Goal: Transaction & Acquisition: Purchase product/service

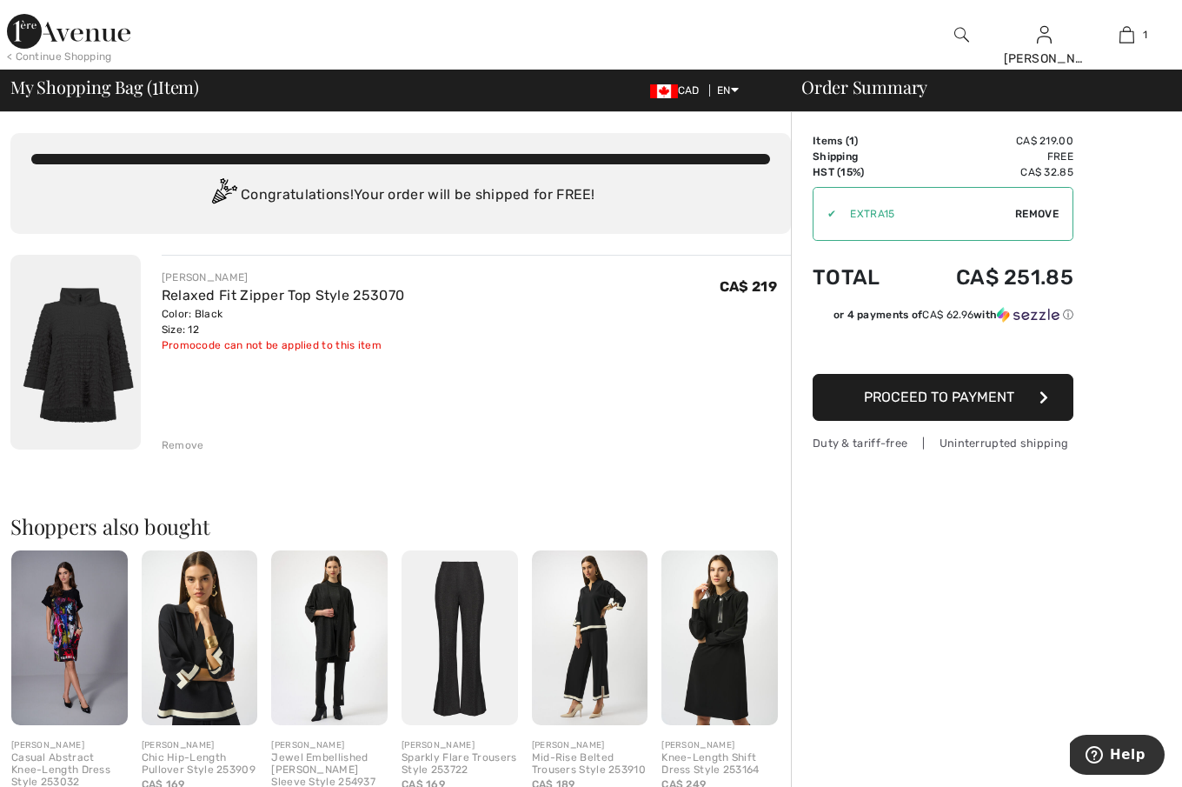
click at [1022, 212] on span "Remove" at bounding box center [1037, 214] width 43 height 16
click at [941, 219] on input "TEXT" at bounding box center [919, 214] width 211 height 52
paste input "AFP10736FEC"
type input "AFP10736FEC"
click at [1048, 214] on span "Apply" at bounding box center [1042, 214] width 35 height 16
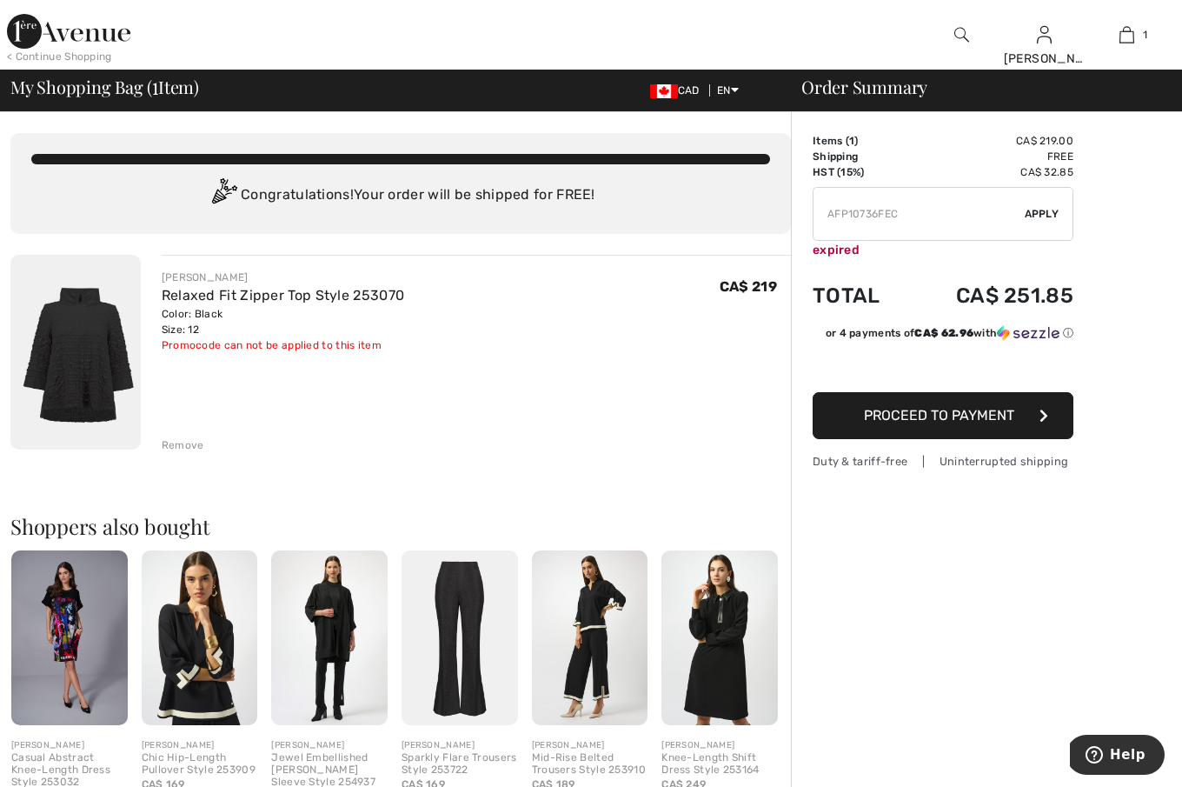
drag, startPoint x: 924, startPoint y: 217, endPoint x: 759, endPoint y: 215, distance: 165.2
click at [760, 215] on div "You are only CA$ 0.00 away from FREE SHIPPING! Continue Shopping > Congratulati…" at bounding box center [596, 637] width 1172 height 1051
paste input "AFP10736FEC"
type input "AFP10736FEC"
click at [1055, 207] on span "Apply" at bounding box center [1042, 214] width 35 height 16
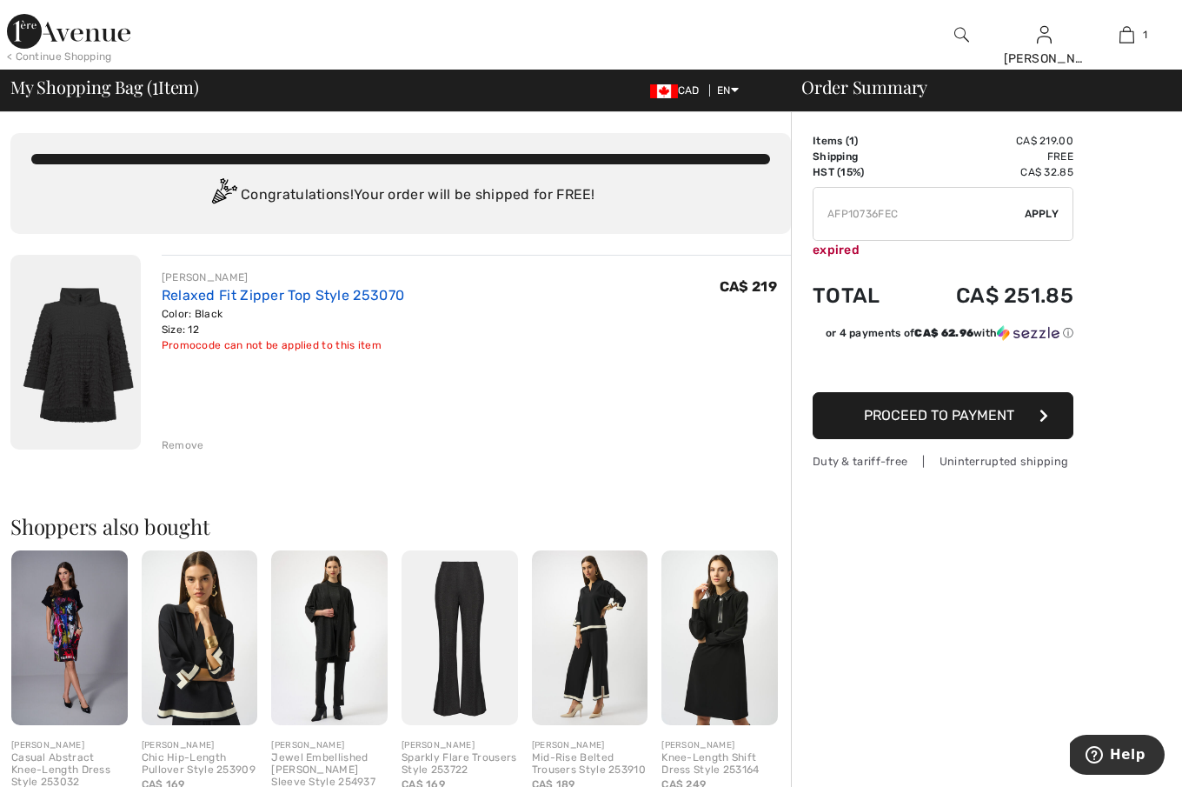
click at [297, 295] on link "Relaxed Fit Zipper Top Style 253070" at bounding box center [283, 295] width 243 height 17
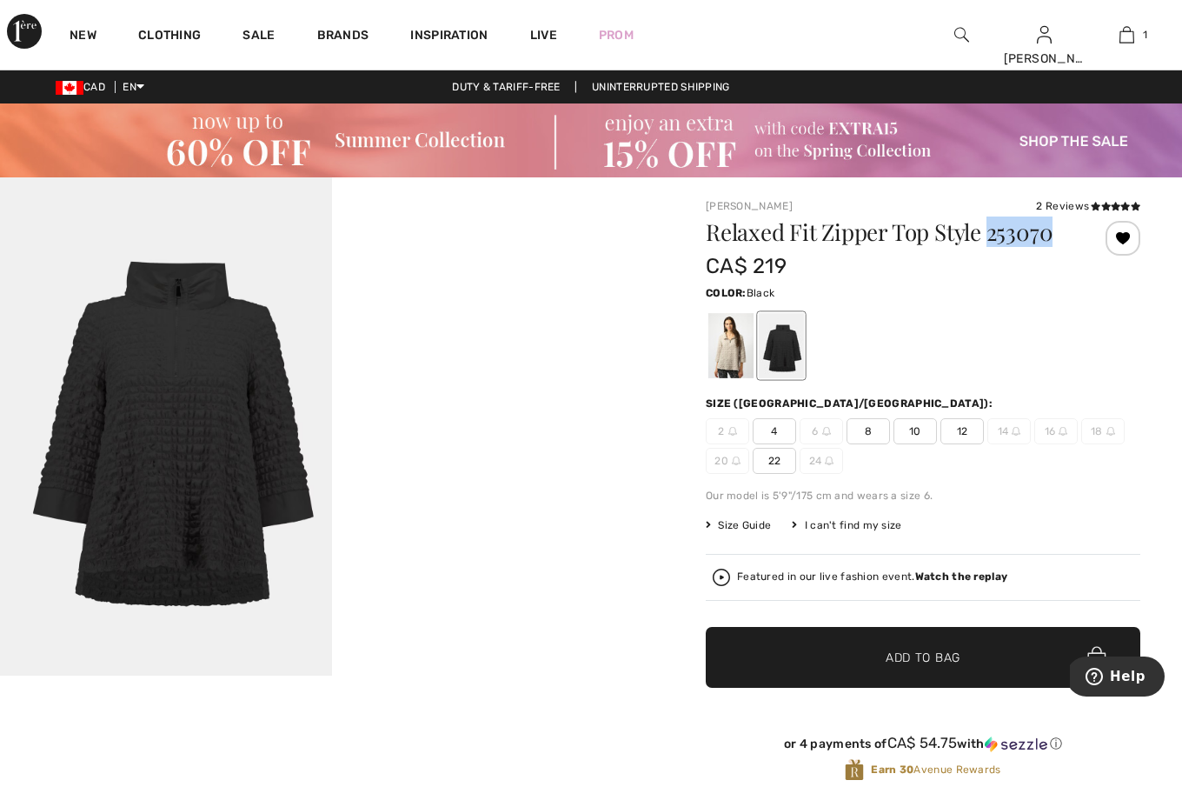
drag, startPoint x: 1056, startPoint y: 232, endPoint x: 990, endPoint y: 246, distance: 66.7
click at [991, 243] on h1 "Relaxed Fit Zipper Top Style 253070" at bounding box center [887, 232] width 363 height 23
copy h1 "253070"
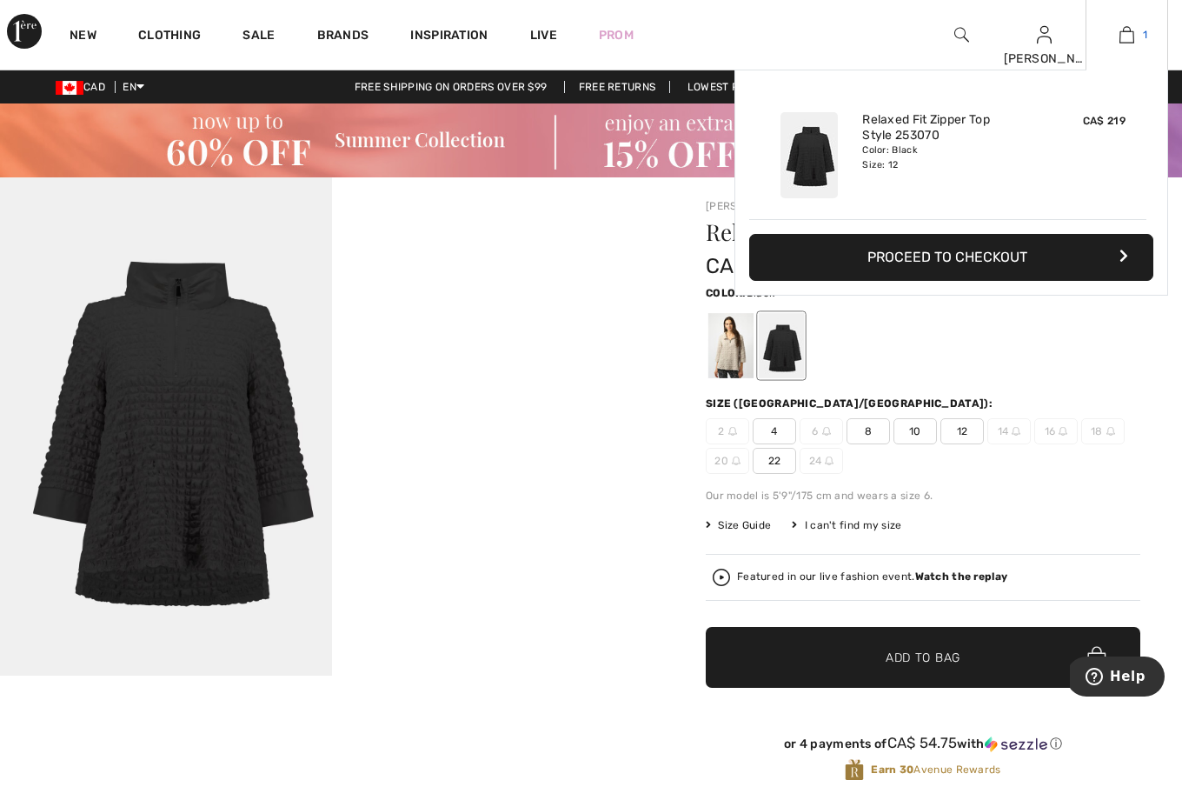
click at [1133, 33] on img at bounding box center [1127, 34] width 15 height 21
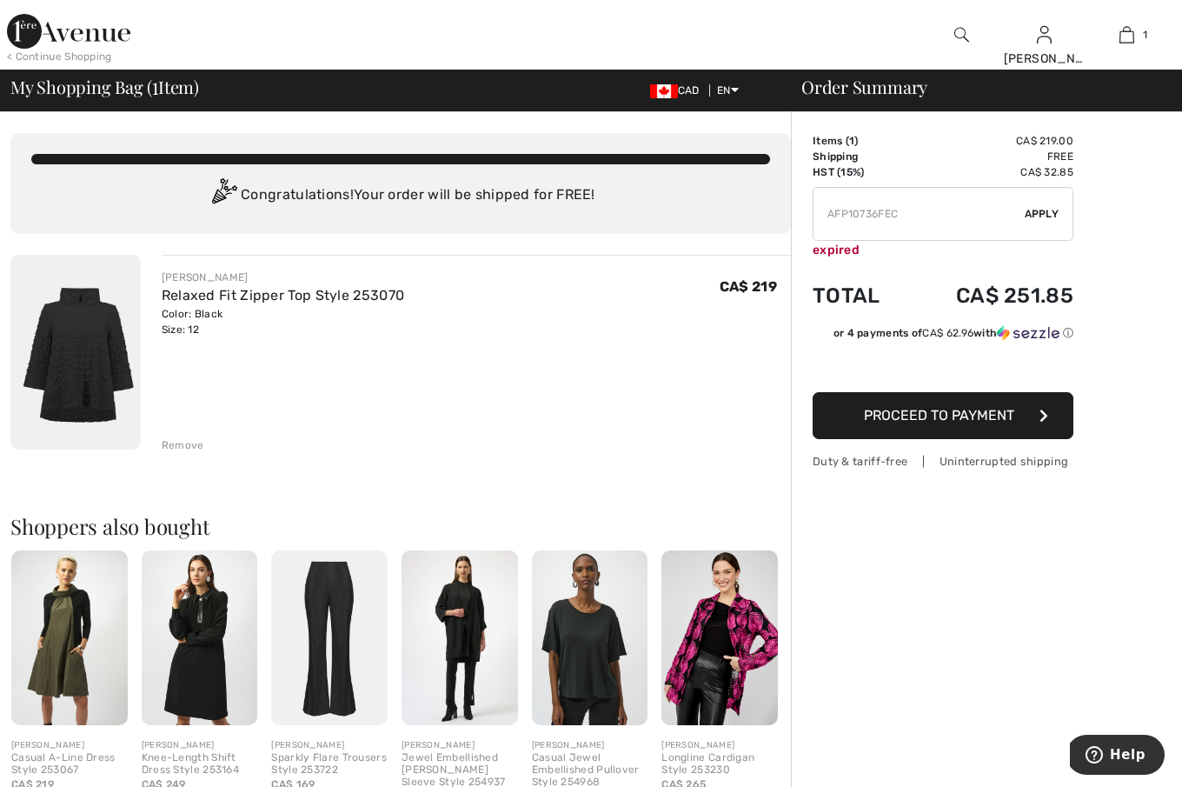
click at [917, 208] on input "TEXT" at bounding box center [919, 214] width 211 height 52
drag, startPoint x: 937, startPoint y: 213, endPoint x: 768, endPoint y: 213, distance: 169.5
click at [787, 213] on div "You are only CA$ 0.00 away from FREE SHIPPING! Continue Shopping > Congratulati…" at bounding box center [596, 637] width 1172 height 1051
type input "EXTRA15"
click at [1042, 216] on span "Apply" at bounding box center [1042, 214] width 35 height 16
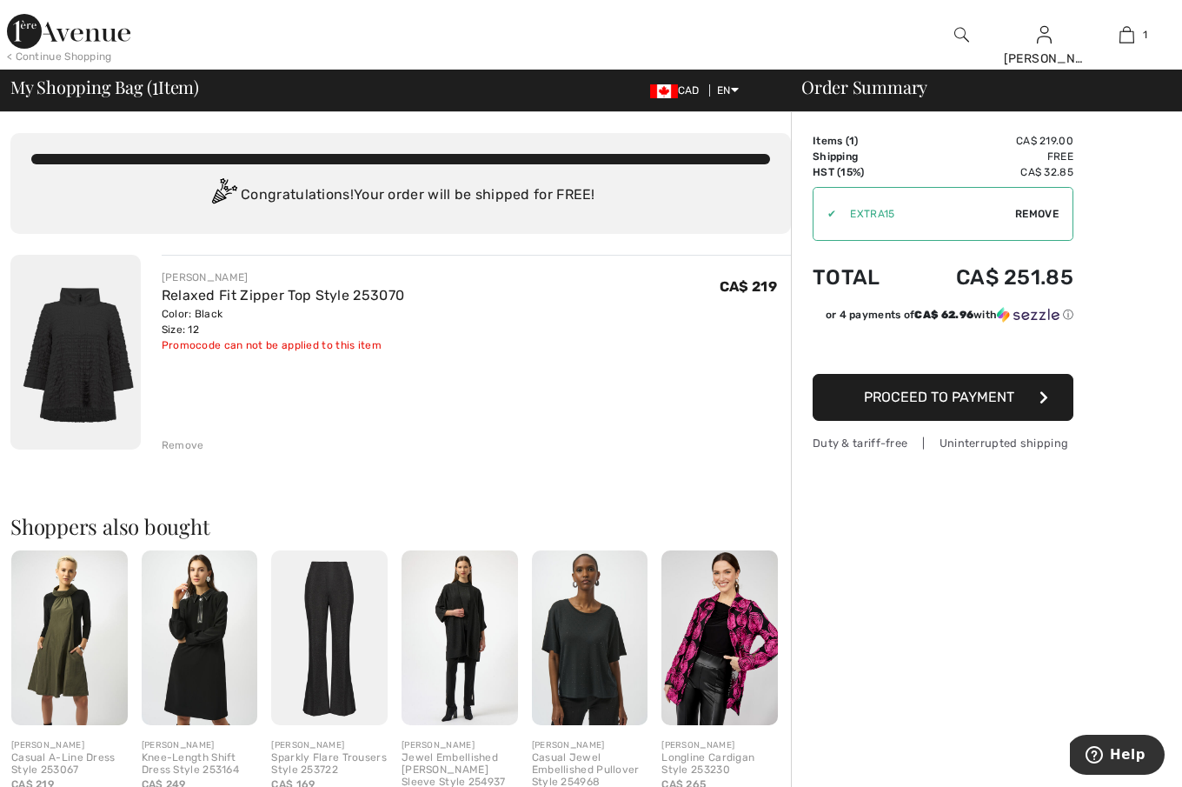
click at [919, 406] on button "Proceed to Payment" at bounding box center [943, 397] width 261 height 47
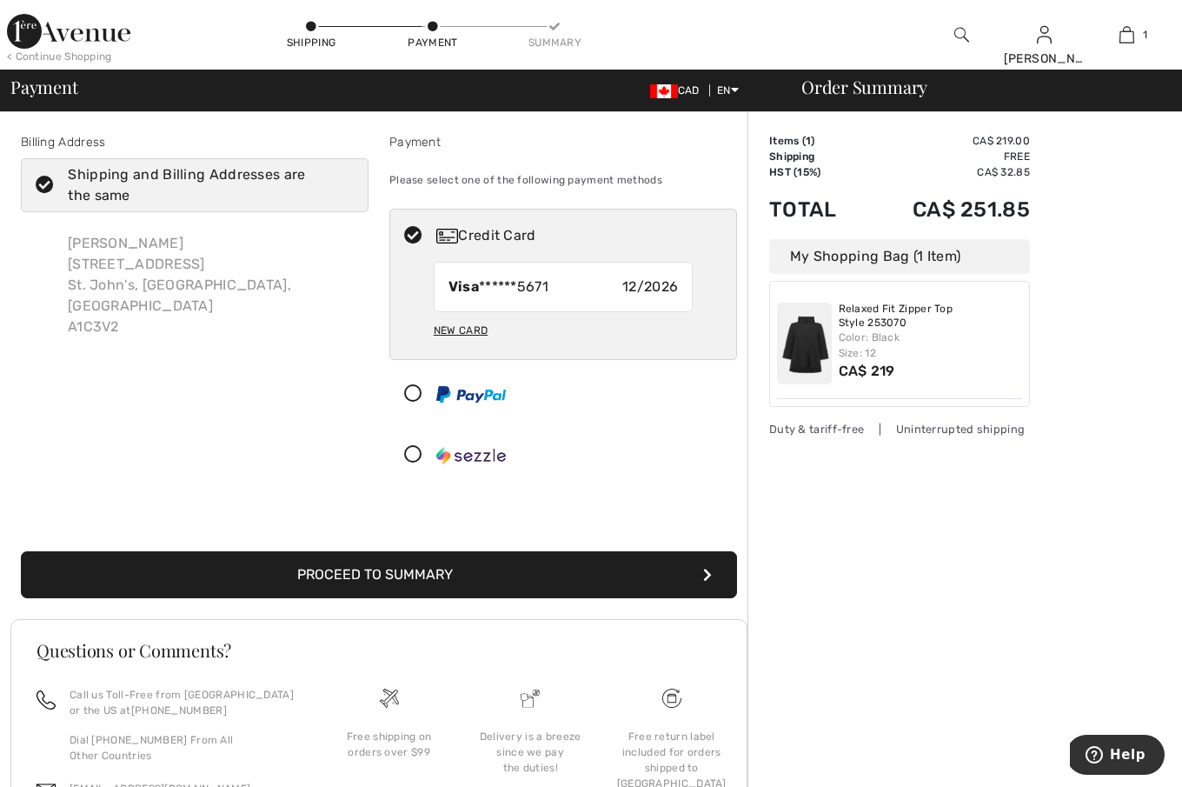
drag, startPoint x: 392, startPoint y: 580, endPoint x: 402, endPoint y: 580, distance: 9.6
click at [392, 580] on button "Proceed to Summary" at bounding box center [379, 574] width 716 height 47
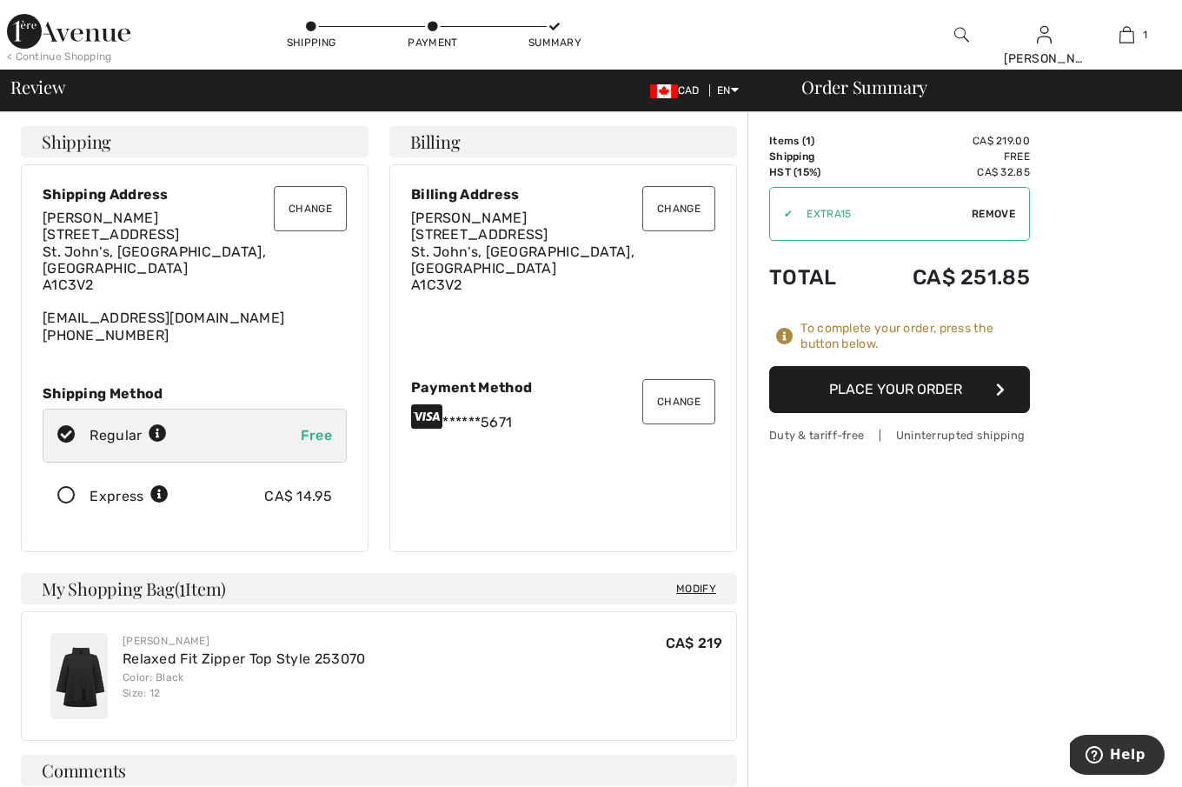
click at [886, 398] on button "Place Your Order" at bounding box center [899, 389] width 261 height 47
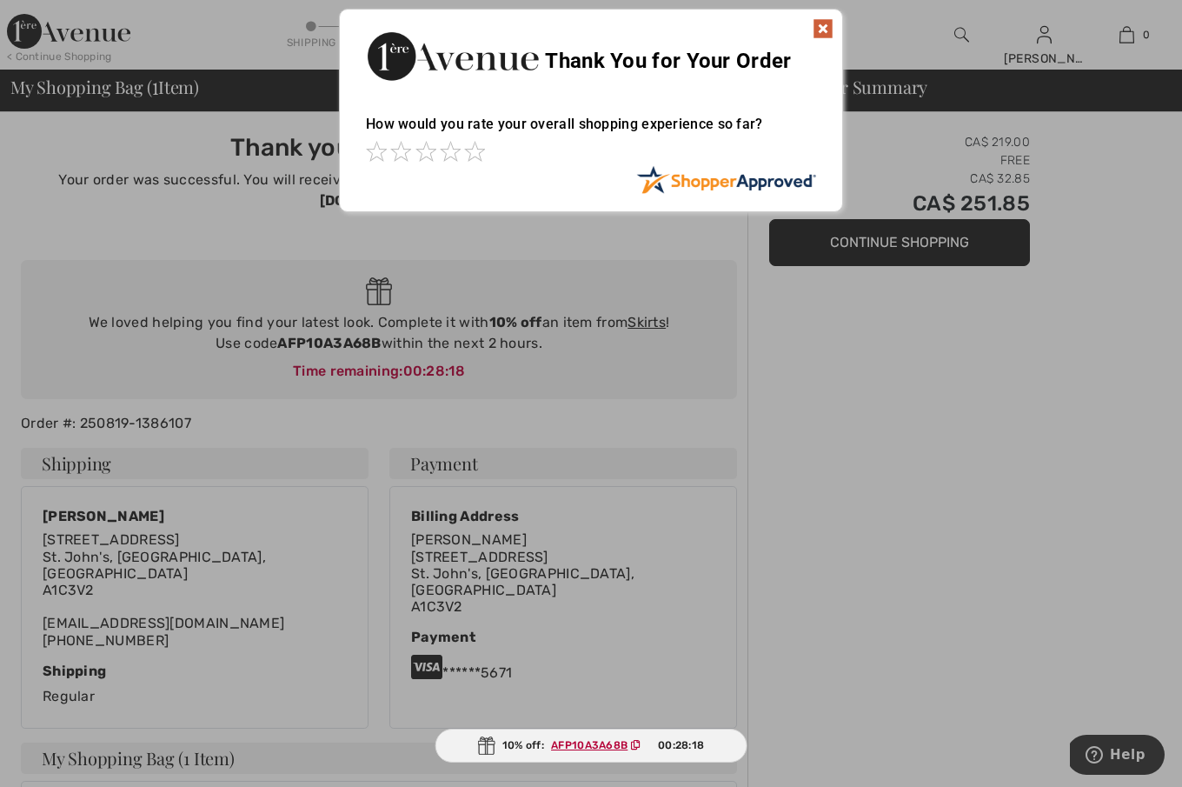
click at [821, 26] on img at bounding box center [823, 28] width 21 height 21
